Goal: Task Accomplishment & Management: Manage account settings

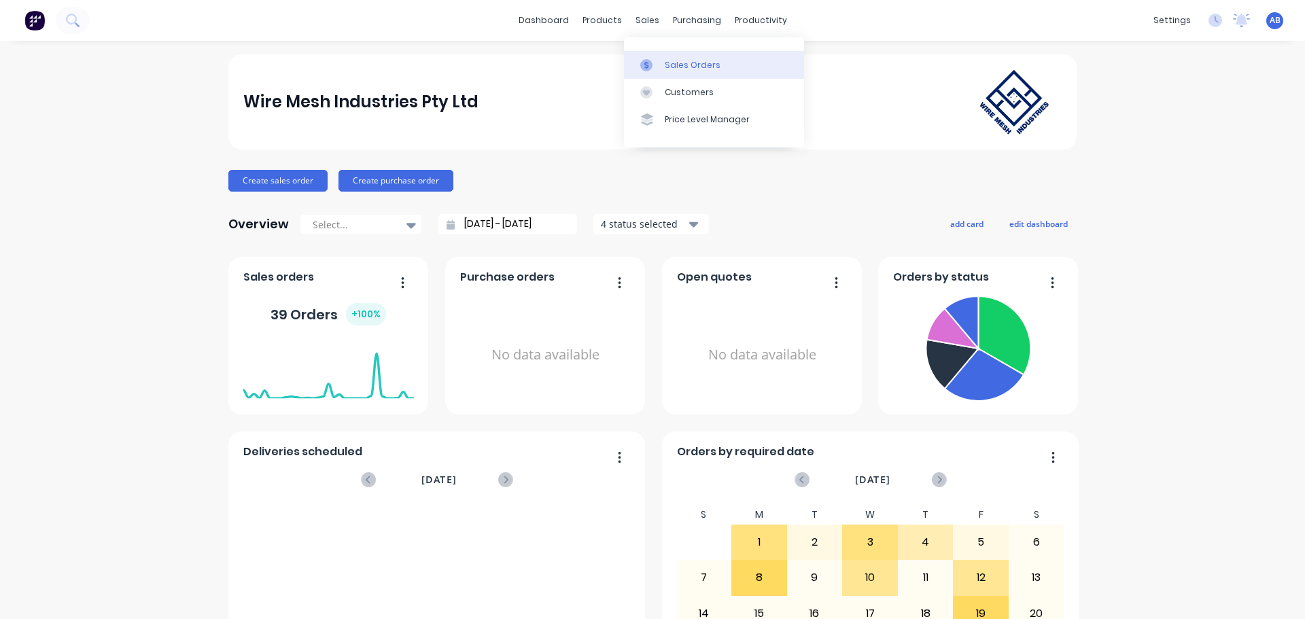
click at [666, 57] on link "Sales Orders" at bounding box center [714, 64] width 180 height 27
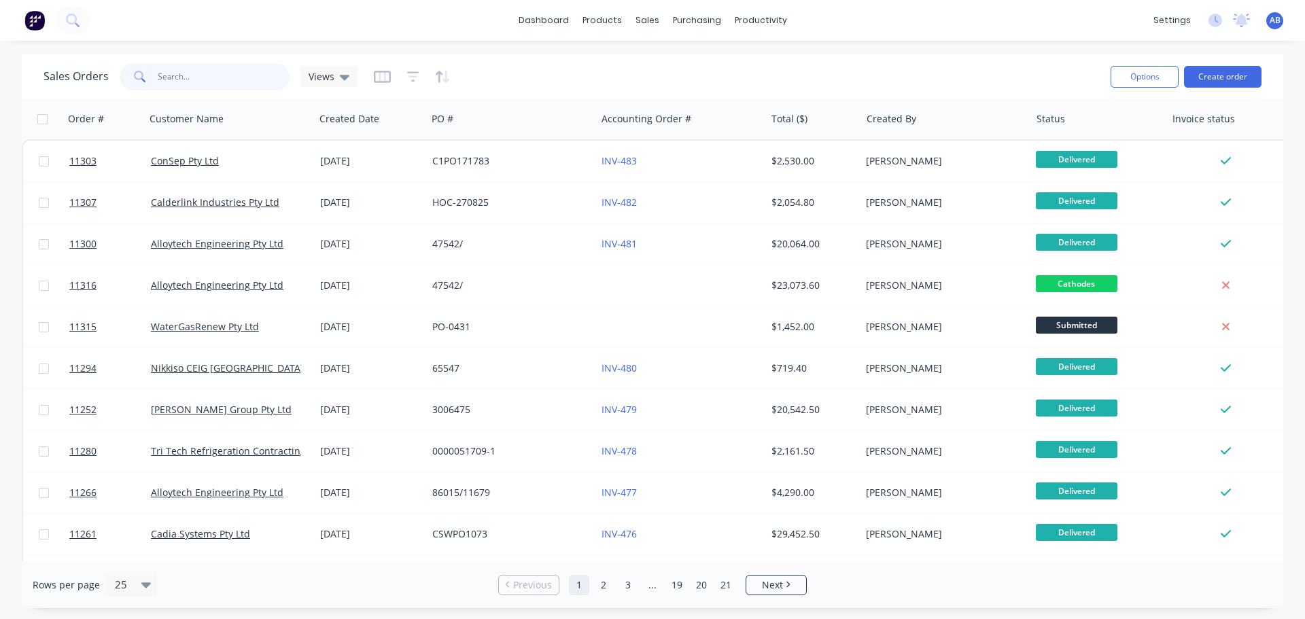
click at [198, 81] on input "text" at bounding box center [224, 76] width 133 height 27
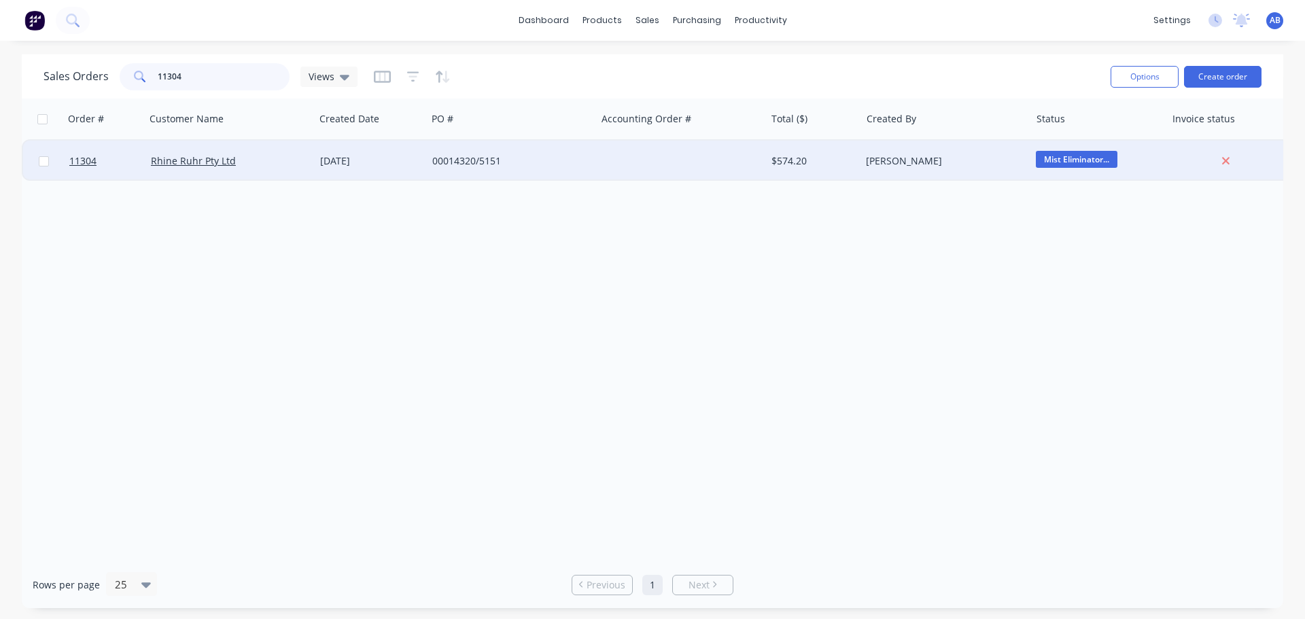
type input "11304"
click at [698, 161] on div at bounding box center [680, 161] width 169 height 41
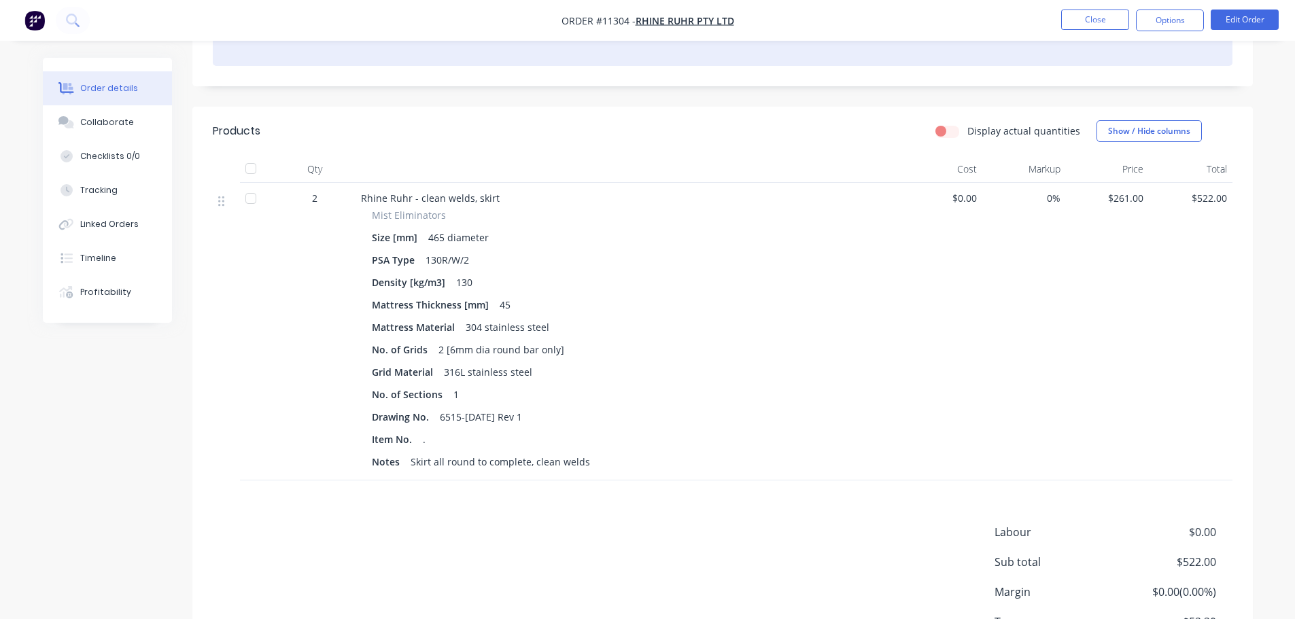
scroll to position [68, 0]
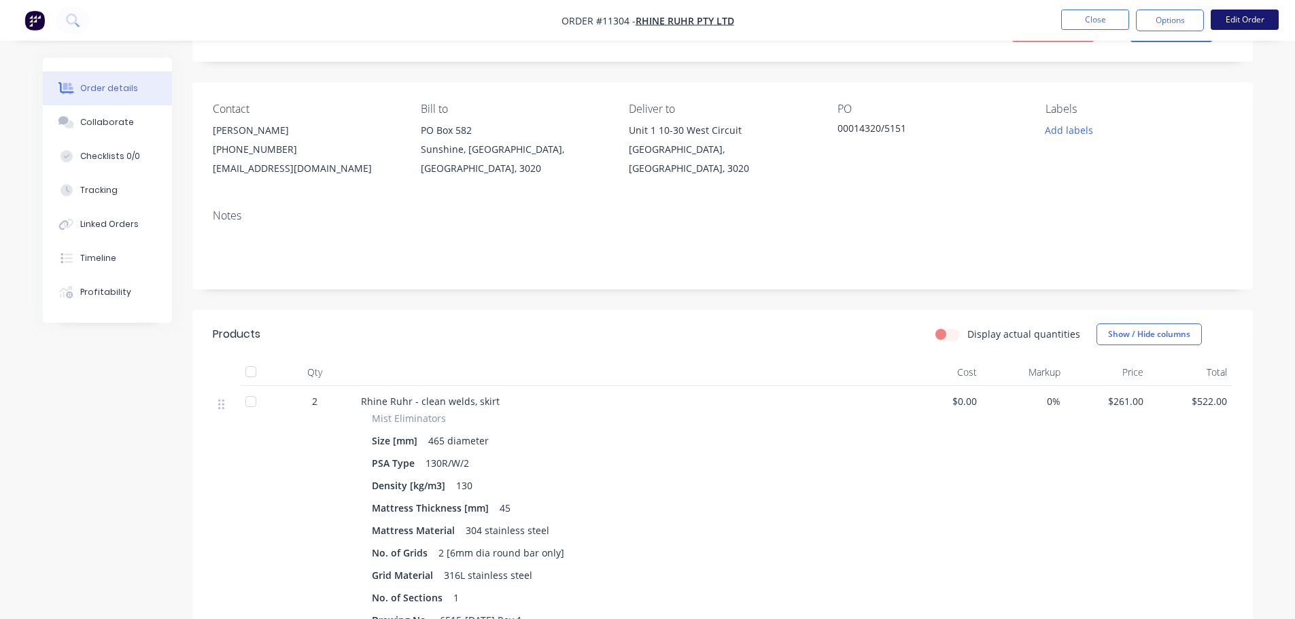
click at [1231, 23] on button "Edit Order" at bounding box center [1245, 20] width 68 height 20
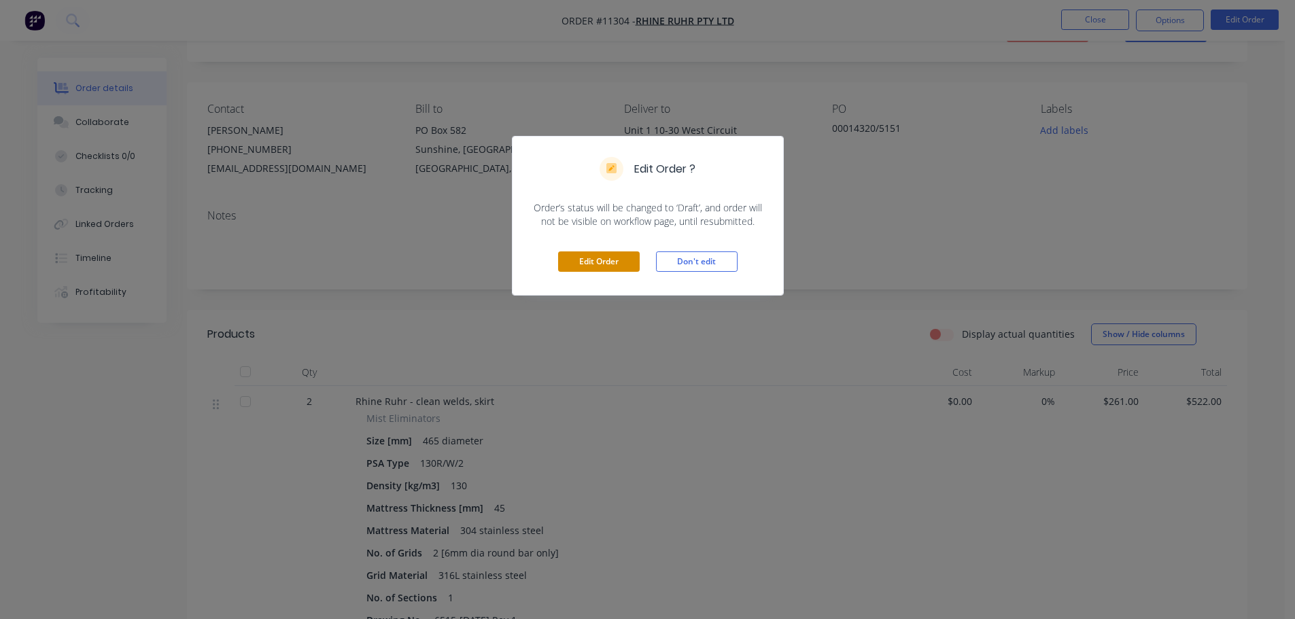
click at [606, 255] on button "Edit Order" at bounding box center [599, 262] width 82 height 20
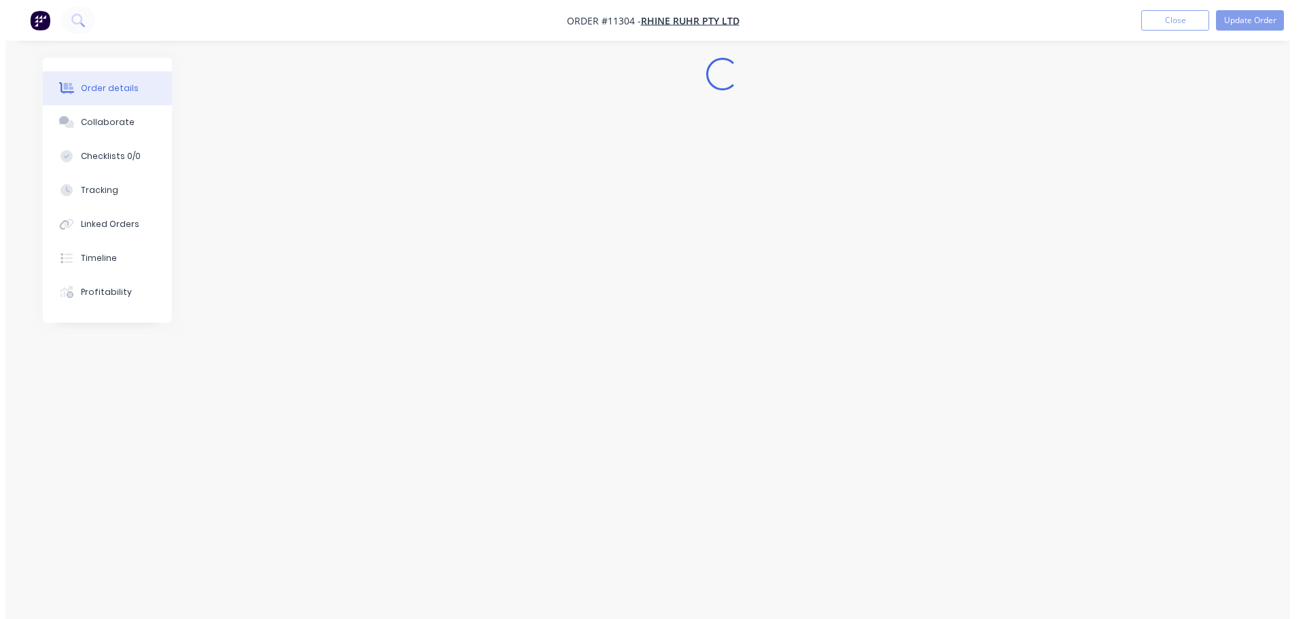
scroll to position [0, 0]
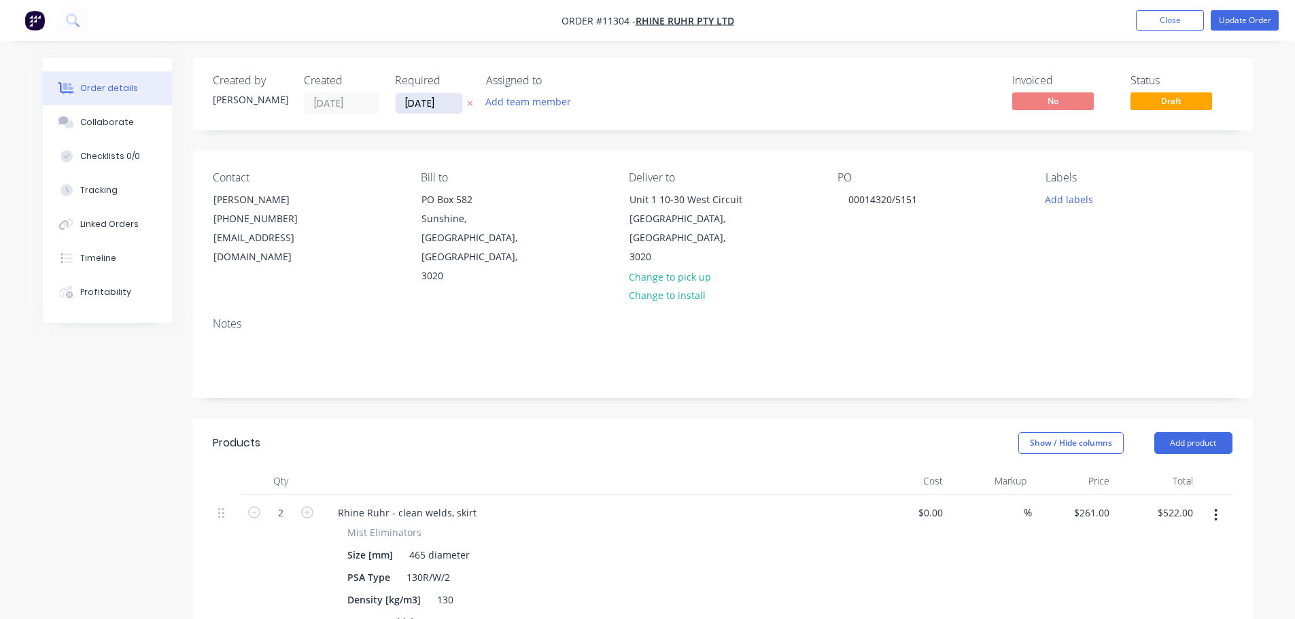
click at [453, 98] on input "[DATE]" at bounding box center [429, 103] width 67 height 20
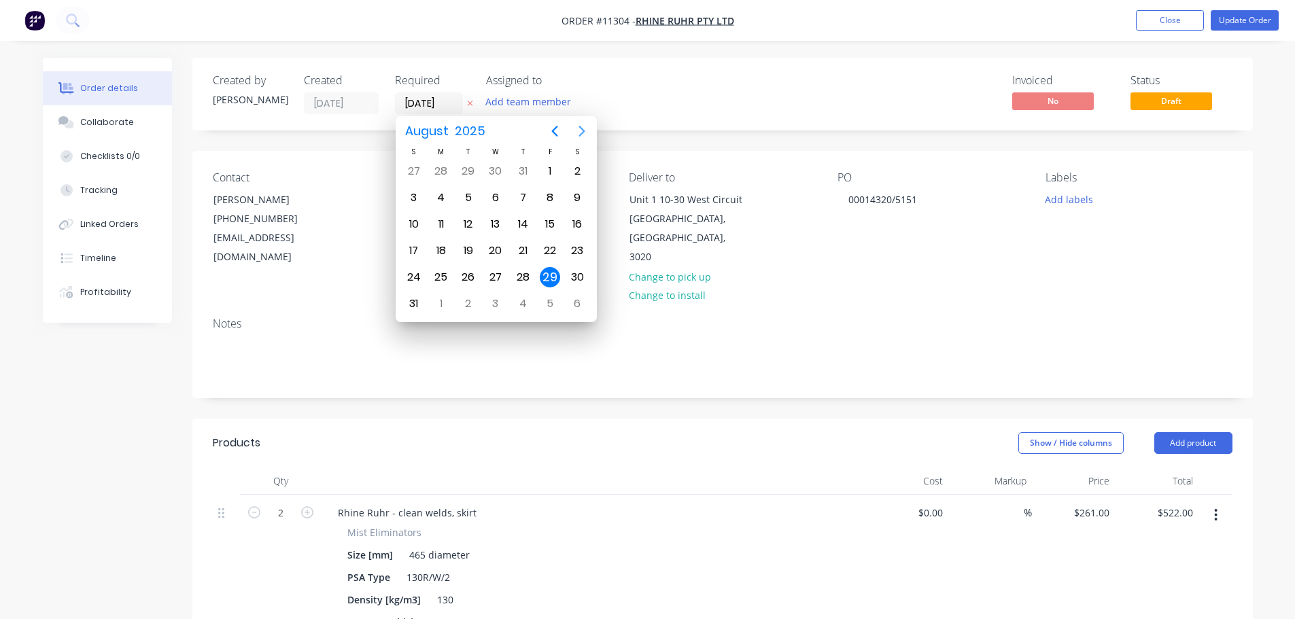
click at [575, 132] on icon "Next page" at bounding box center [582, 131] width 16 height 16
click at [523, 203] on div "11" at bounding box center [523, 198] width 20 height 20
type input "[DATE]"
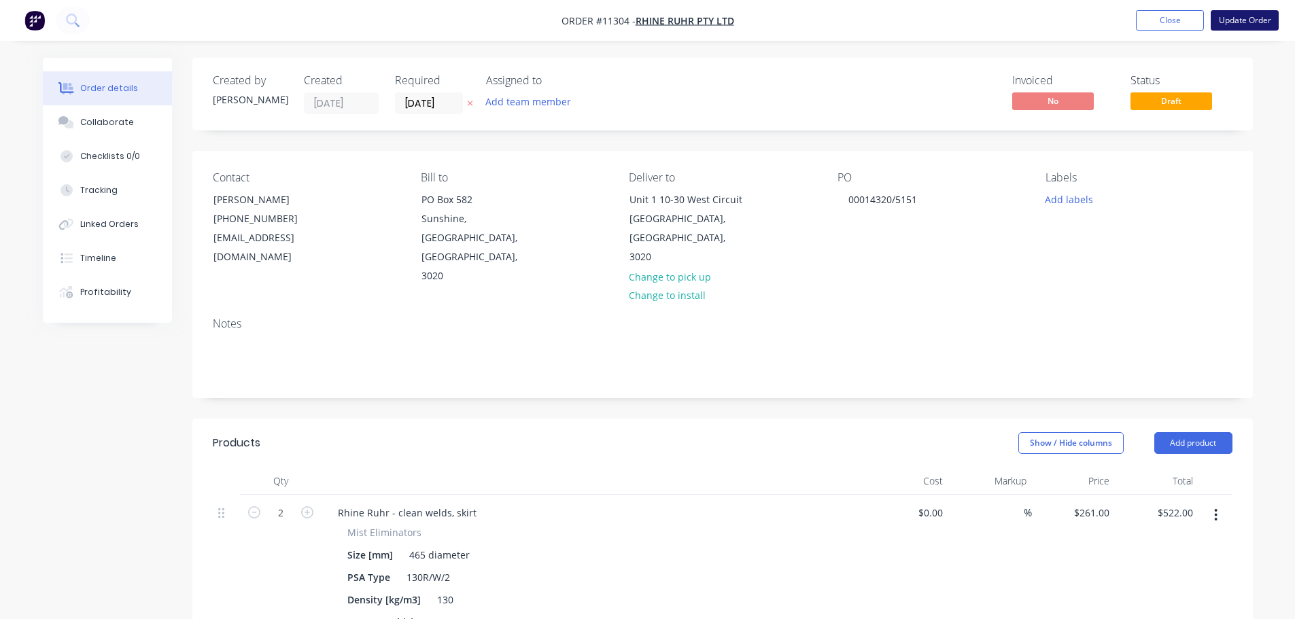
click at [1231, 17] on button "Update Order" at bounding box center [1245, 20] width 68 height 20
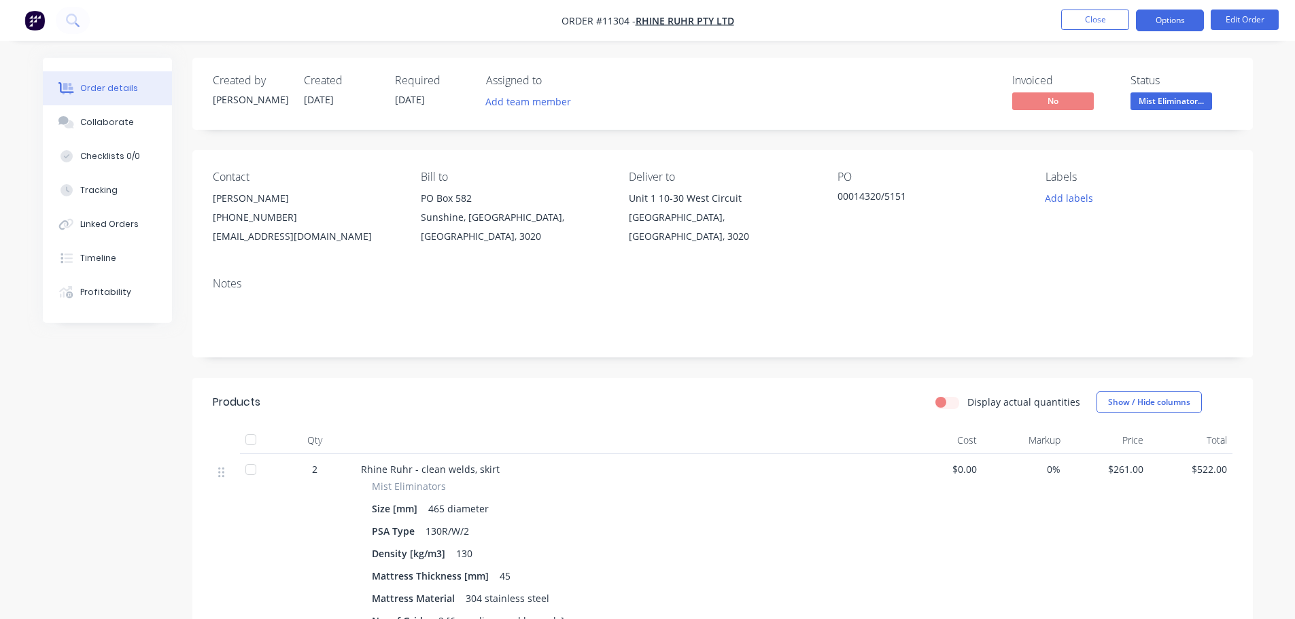
click at [1153, 20] on button "Options" at bounding box center [1170, 21] width 68 height 22
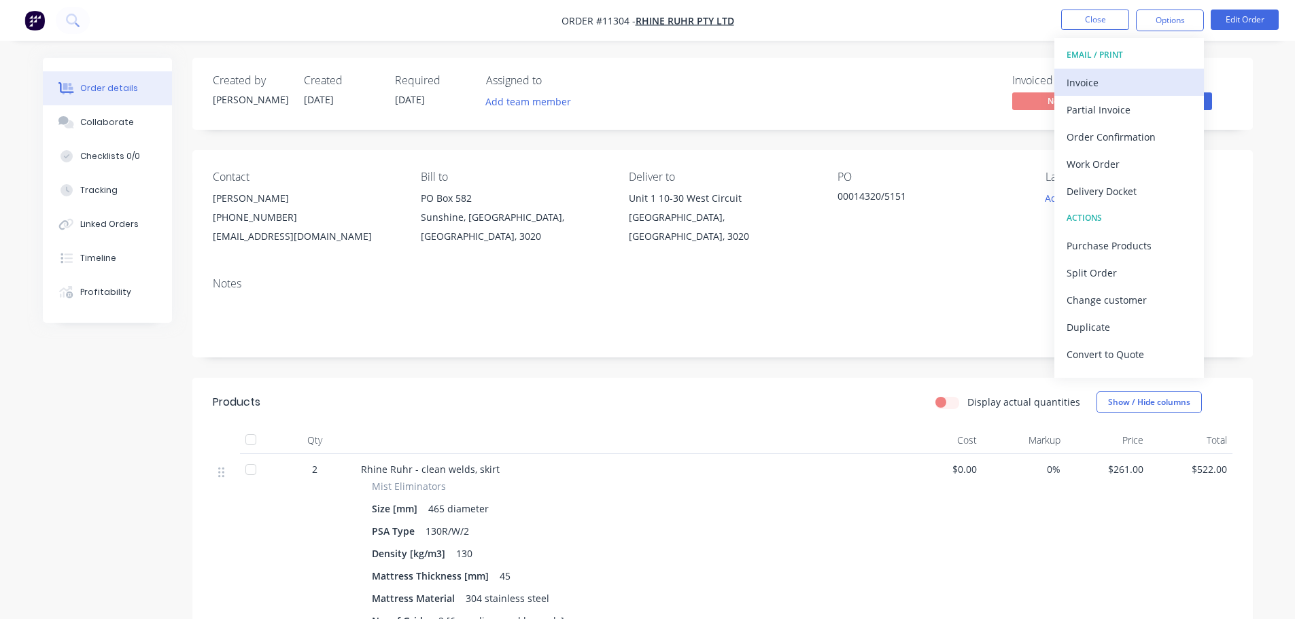
click at [1118, 79] on div "Invoice" at bounding box center [1129, 83] width 125 height 20
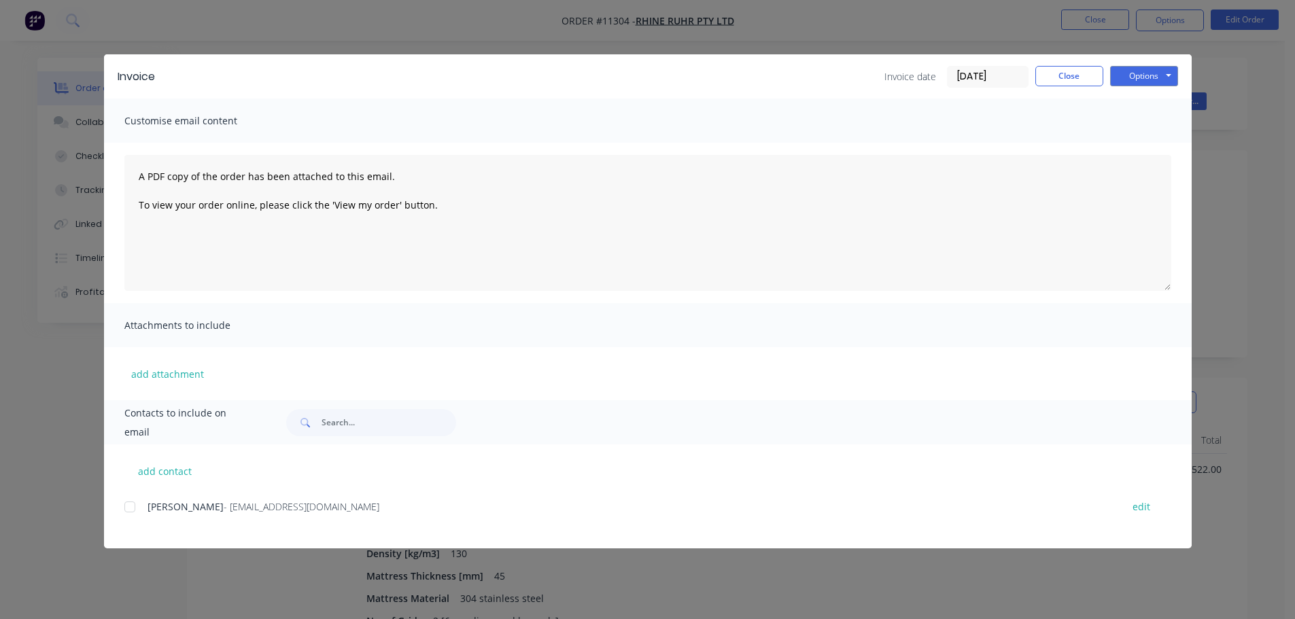
click at [128, 503] on div at bounding box center [129, 507] width 27 height 27
click at [1138, 75] on button "Options" at bounding box center [1144, 76] width 68 height 20
click at [1143, 142] on button "Email" at bounding box center [1153, 145] width 87 height 22
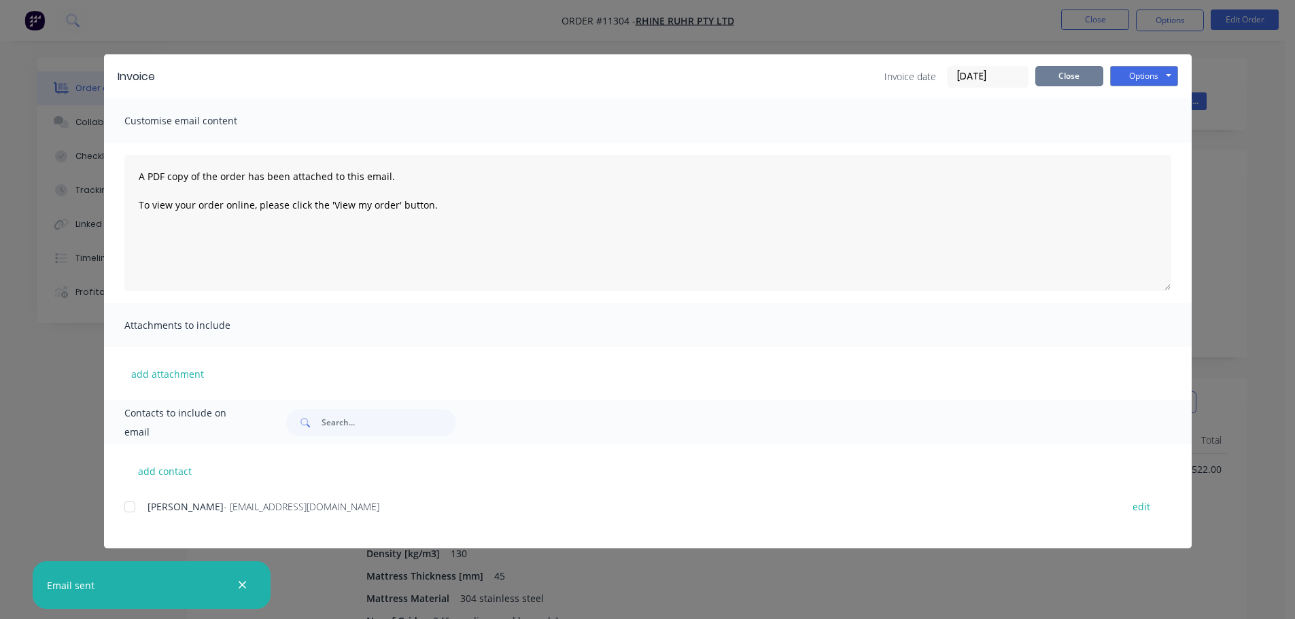
click at [1091, 77] on button "Close" at bounding box center [1069, 76] width 68 height 20
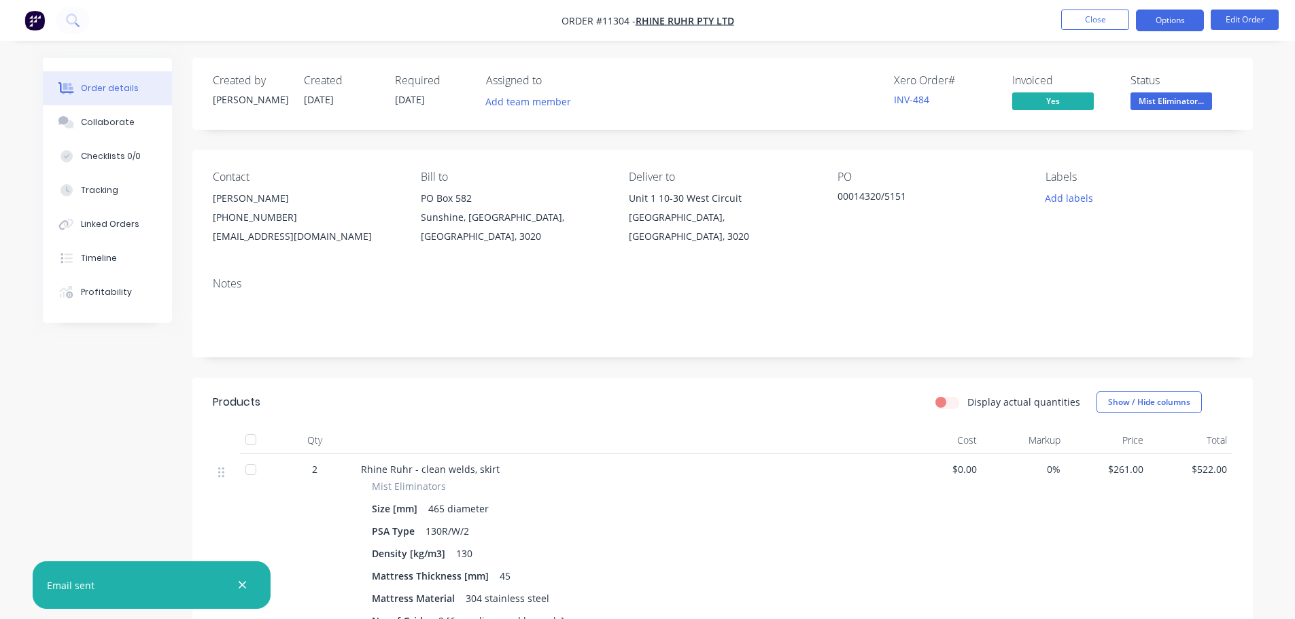
click at [1175, 29] on button "Options" at bounding box center [1170, 21] width 68 height 22
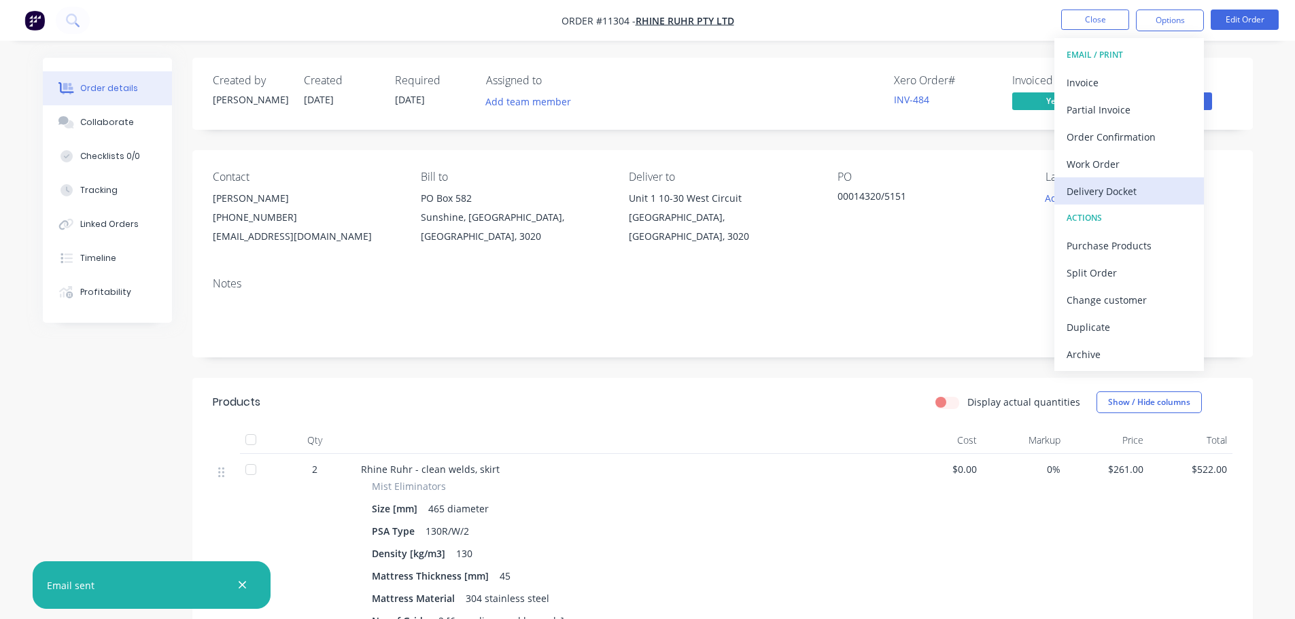
click at [1119, 190] on div "Delivery Docket" at bounding box center [1129, 192] width 125 height 20
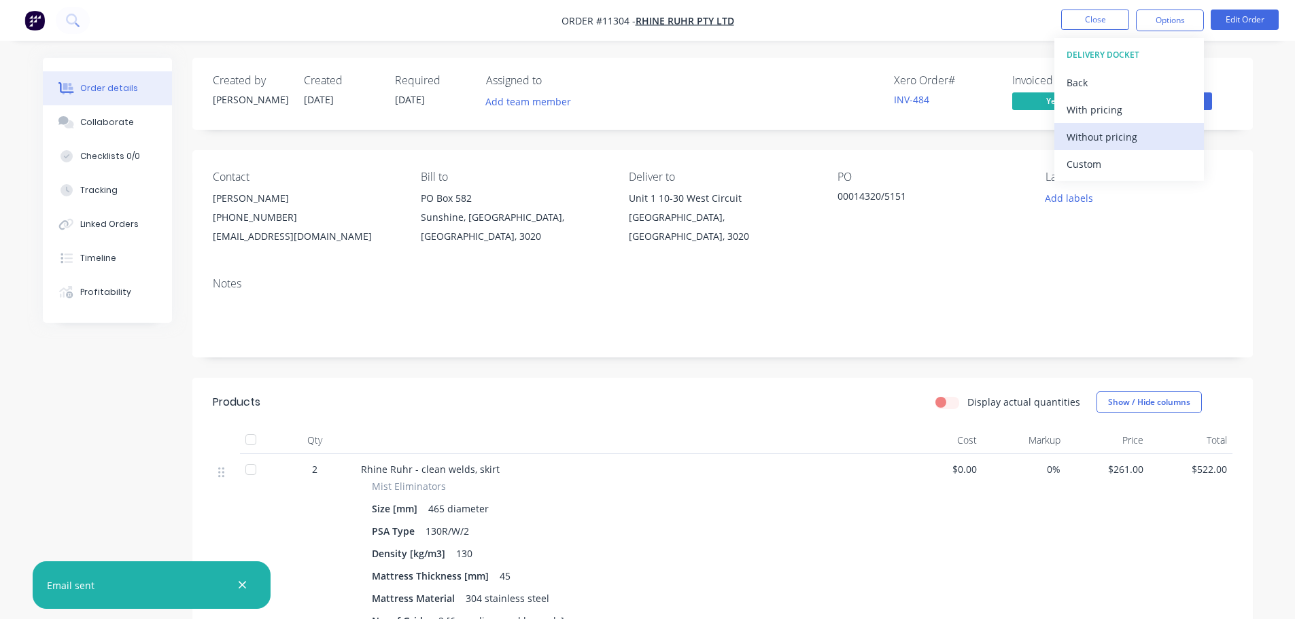
click at [1125, 135] on div "Without pricing" at bounding box center [1129, 137] width 125 height 20
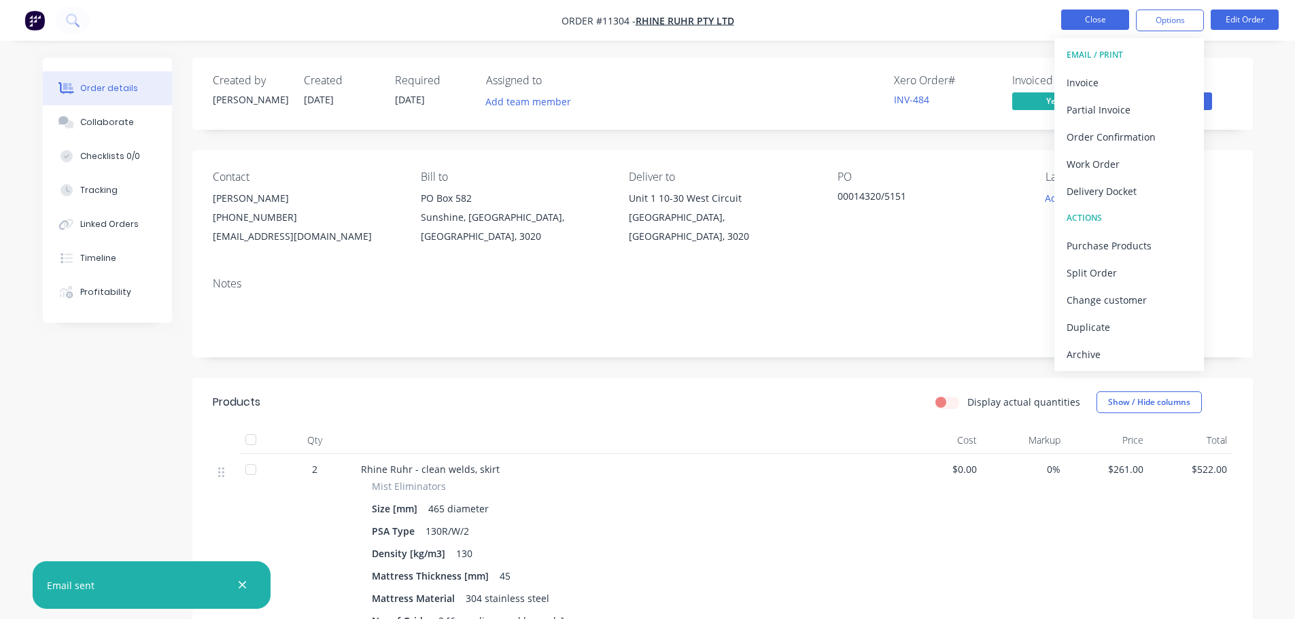
click at [1103, 15] on button "Close" at bounding box center [1095, 20] width 68 height 20
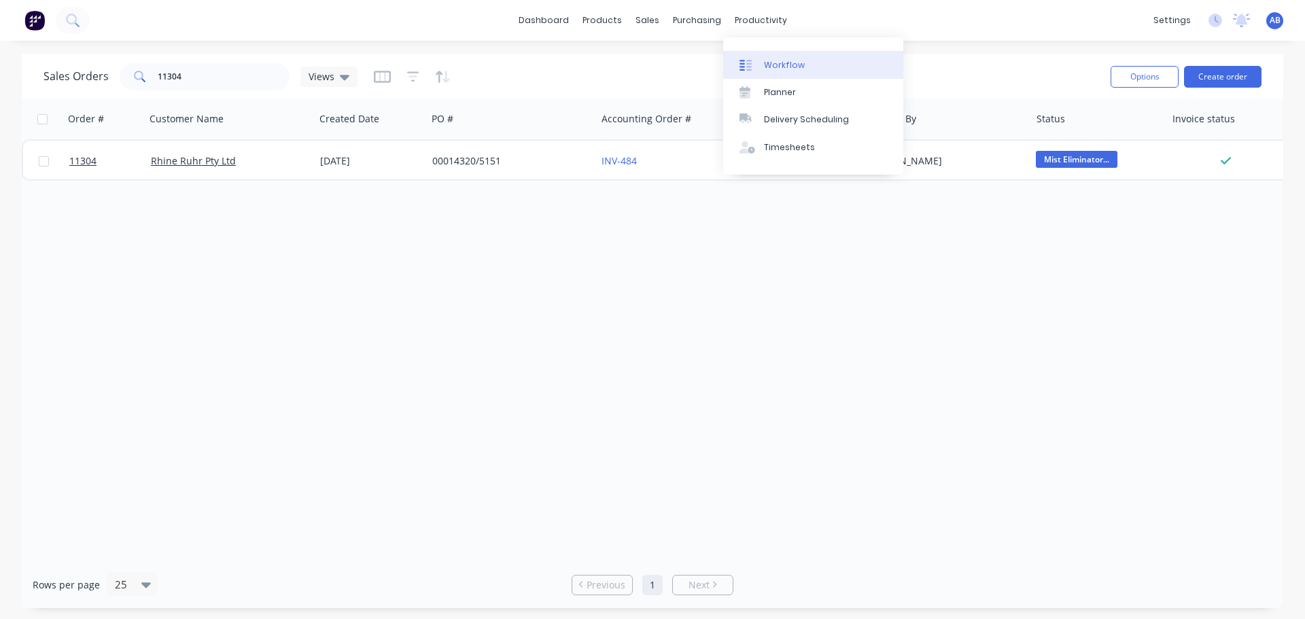
click at [776, 65] on div "Workflow" at bounding box center [784, 65] width 41 height 12
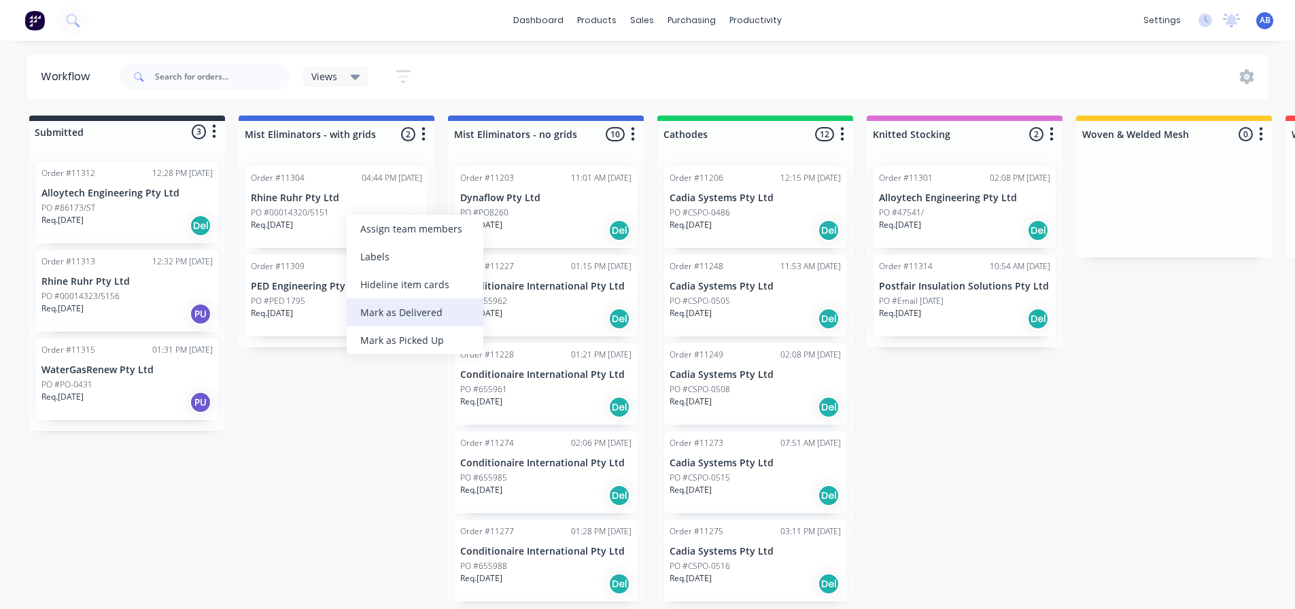
click at [385, 309] on div "Mark as Delivered" at bounding box center [415, 312] width 137 height 28
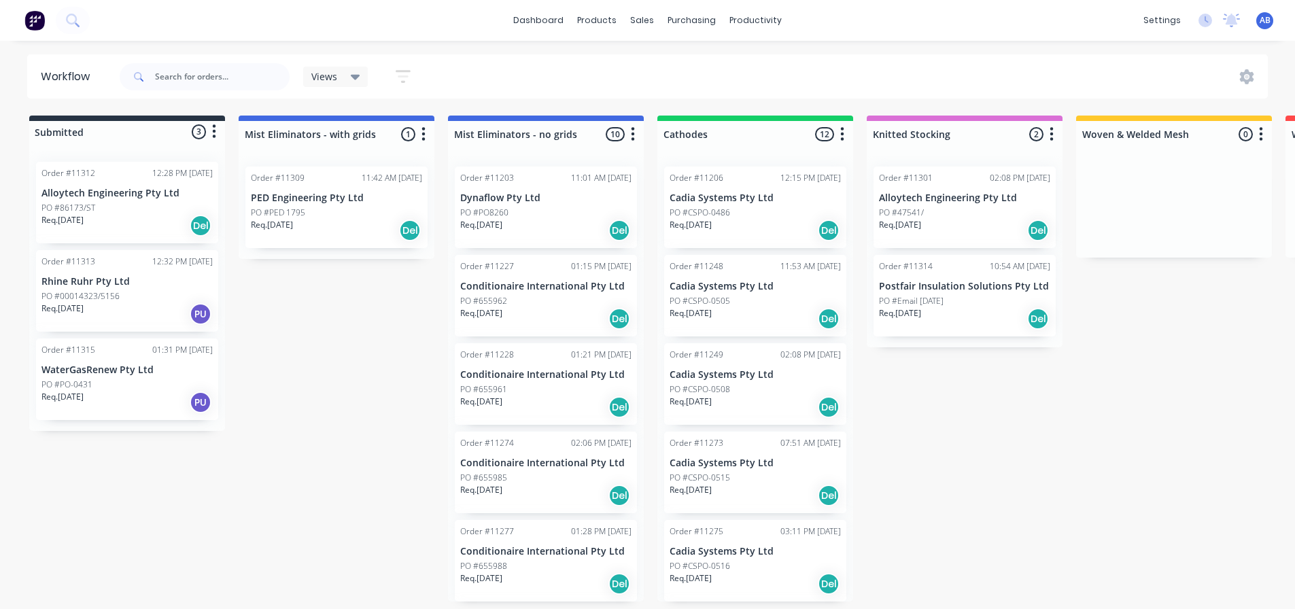
click at [31, 20] on img at bounding box center [34, 20] width 20 height 20
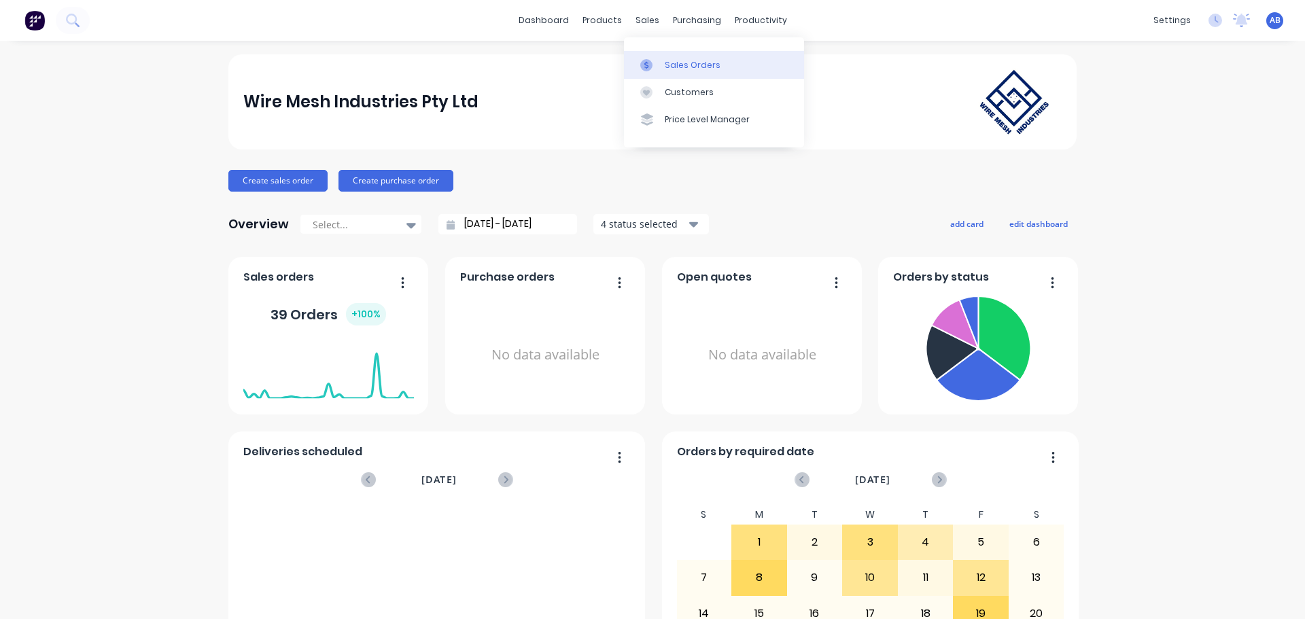
click at [671, 62] on div "Sales Orders" at bounding box center [693, 65] width 56 height 12
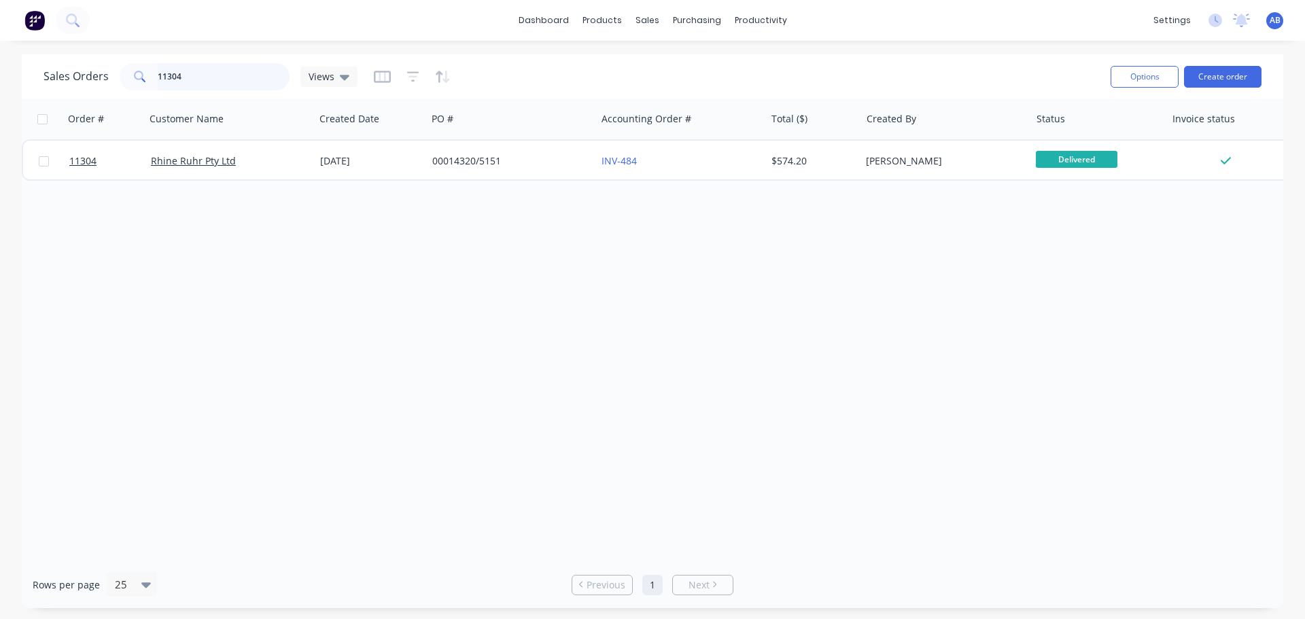
click at [209, 69] on input "11304" at bounding box center [224, 76] width 133 height 27
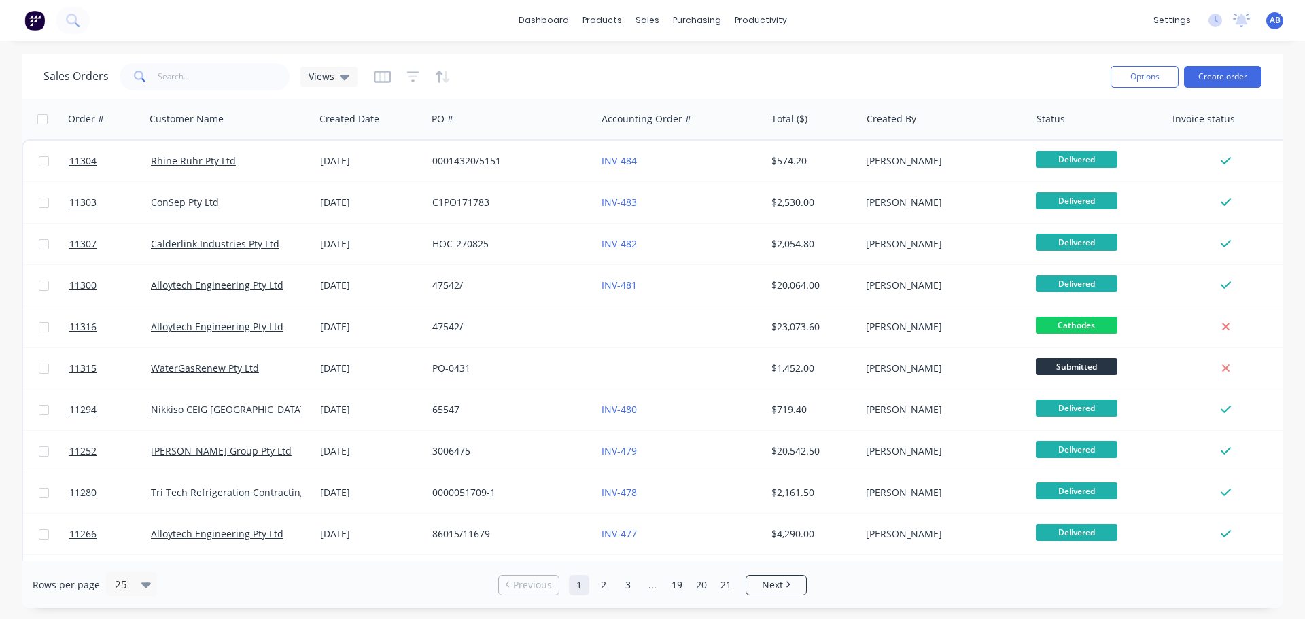
click at [41, 16] on img at bounding box center [34, 20] width 20 height 20
